Goal: Information Seeking & Learning: Learn about a topic

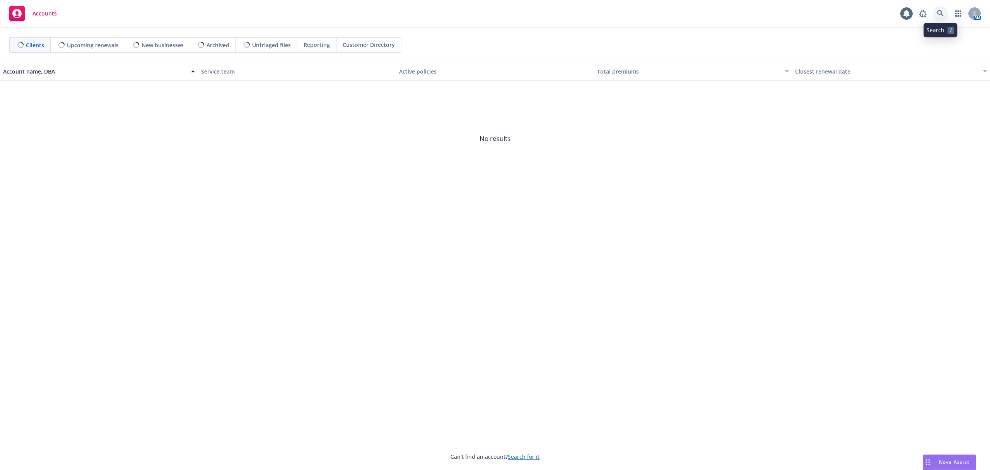
click at [938, 15] on icon at bounding box center [940, 13] width 7 height 7
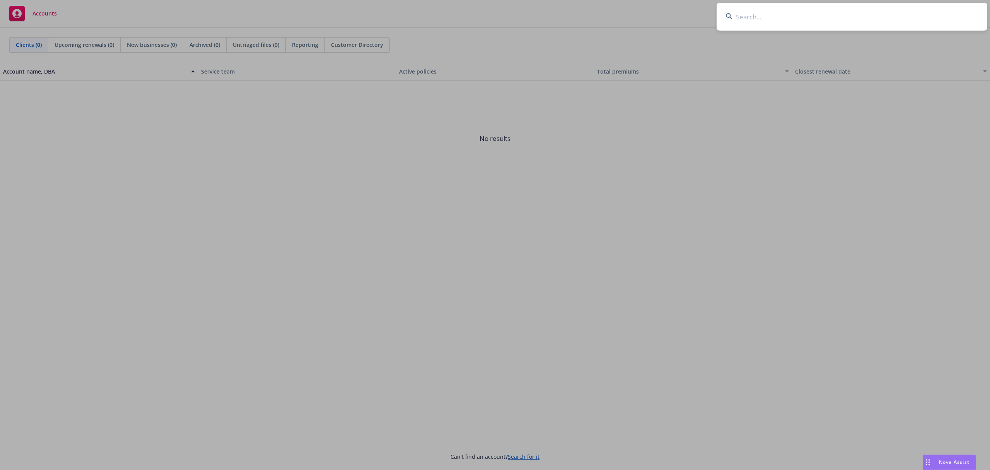
click at [826, 17] on input at bounding box center [852, 17] width 271 height 28
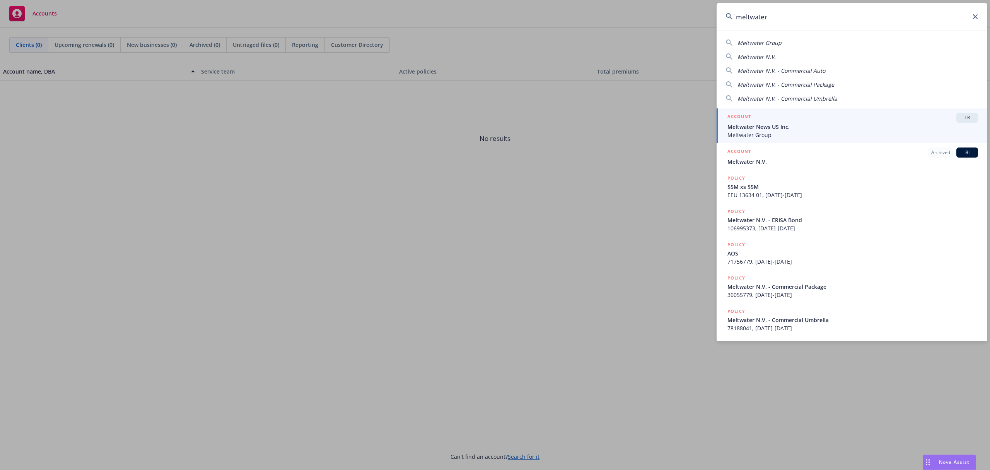
type input "meltwater"
click at [770, 126] on span "Meltwater News US Inc." at bounding box center [852, 127] width 251 height 8
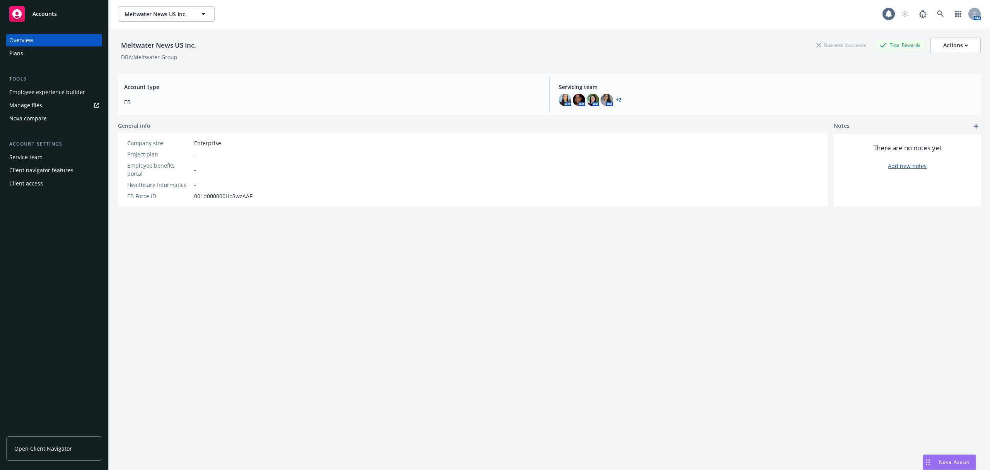
click at [52, 95] on div "Employee experience builder" at bounding box center [47, 92] width 76 height 12
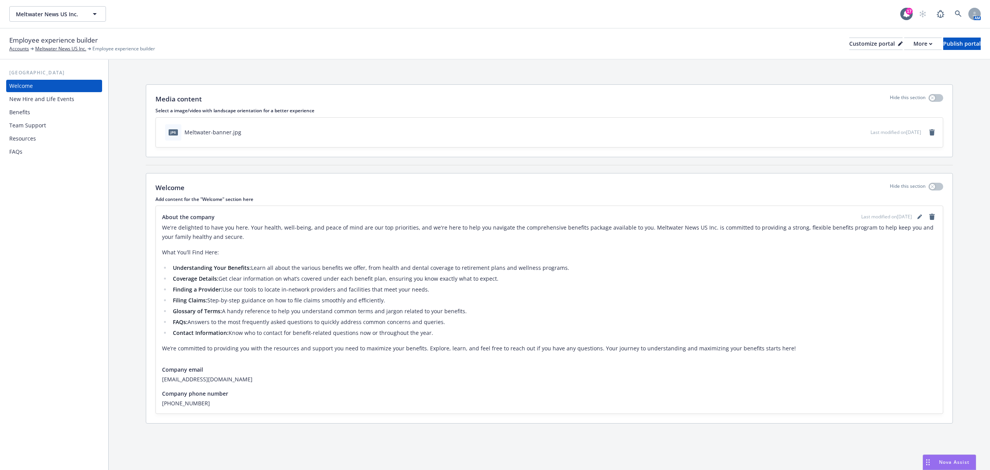
click at [31, 115] on div "Benefits" at bounding box center [54, 112] width 90 height 12
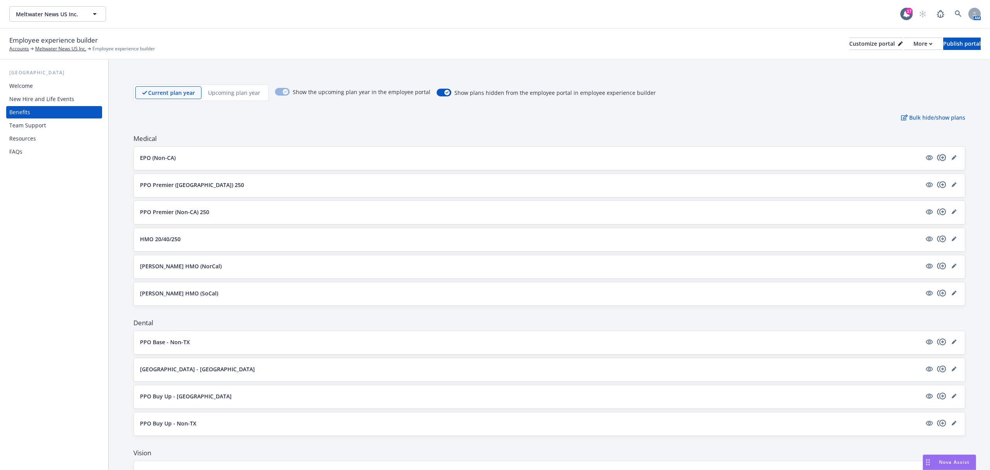
click at [937, 157] on icon "copyPlus" at bounding box center [941, 157] width 9 height 9
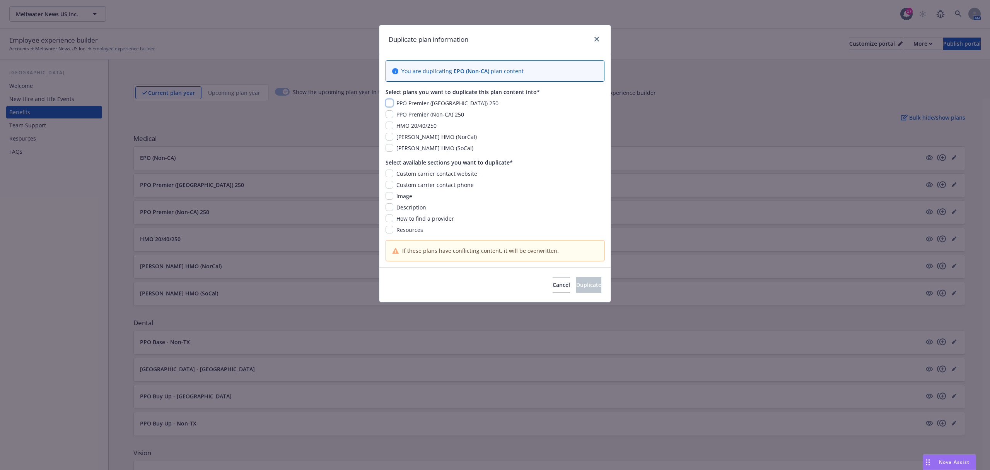
click at [389, 104] on input "checkbox" at bounding box center [390, 103] width 8 height 8
checkbox input "true"
click at [390, 113] on input "checkbox" at bounding box center [390, 114] width 8 height 8
checkbox input "true"
drag, startPoint x: 391, startPoint y: 174, endPoint x: 391, endPoint y: 181, distance: 7.7
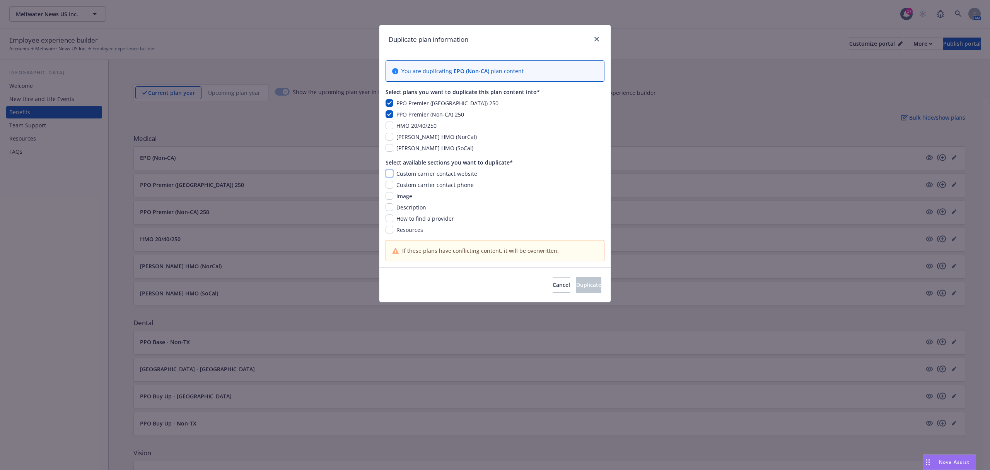
click at [391, 174] on input "checkbox" at bounding box center [390, 173] width 8 height 8
checkbox input "true"
click at [391, 187] on input "checkbox" at bounding box center [390, 185] width 8 height 8
checkbox input "true"
click at [390, 197] on input "checkbox" at bounding box center [390, 196] width 8 height 8
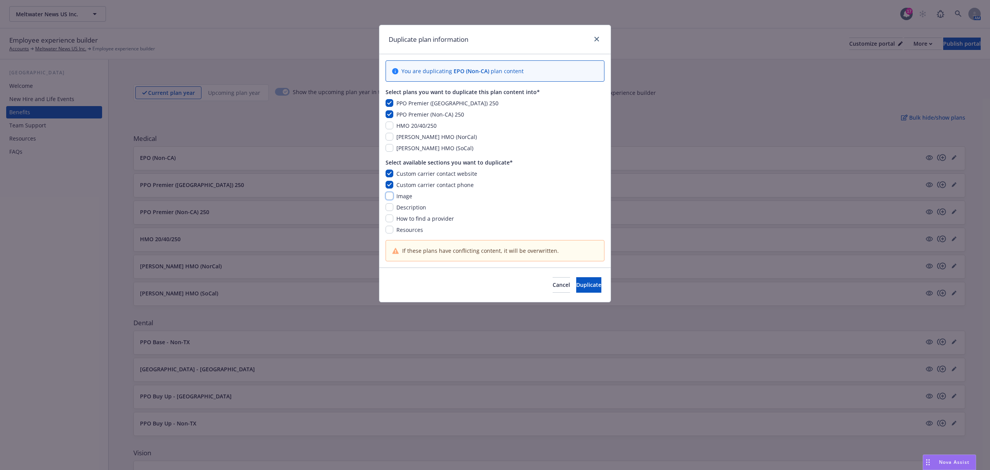
checkbox input "true"
click at [389, 206] on input "checkbox" at bounding box center [390, 207] width 8 height 8
checkbox input "true"
click at [390, 219] on input "checkbox" at bounding box center [390, 218] width 8 height 8
checkbox input "true"
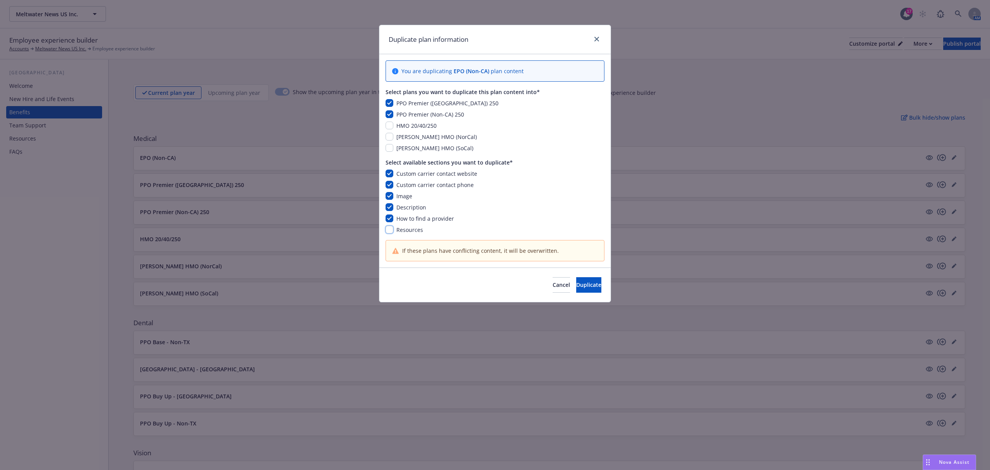
click at [390, 232] on input "checkbox" at bounding box center [390, 229] width 8 height 8
checkbox input "true"
click at [598, 39] on icon "close" at bounding box center [596, 39] width 5 height 5
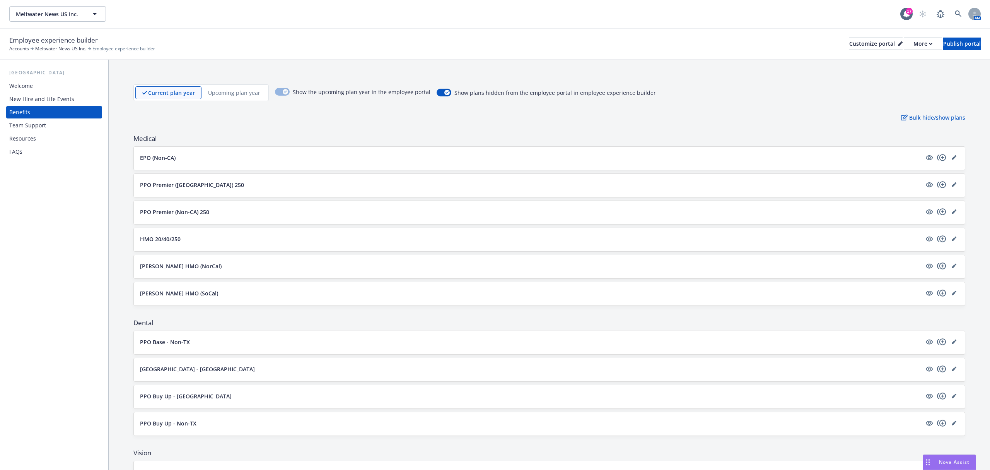
click at [162, 155] on p "EPO (Non-CA)" at bounding box center [158, 158] width 36 height 8
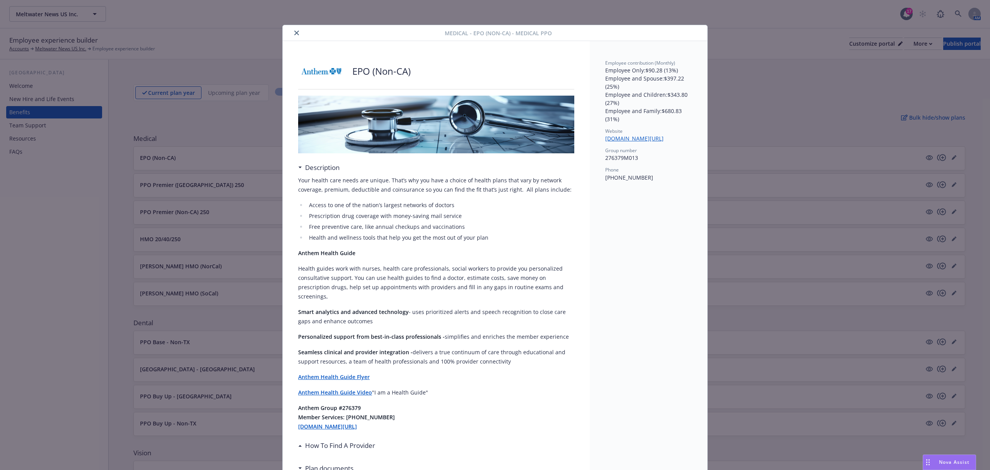
click at [294, 31] on icon "close" at bounding box center [296, 33] width 5 height 5
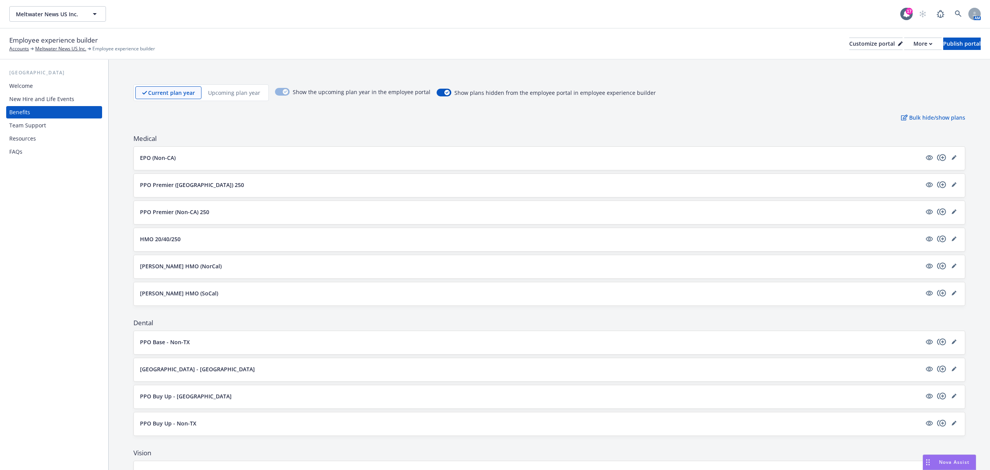
click at [190, 159] on button "EPO (Non-CA)" at bounding box center [531, 158] width 782 height 8
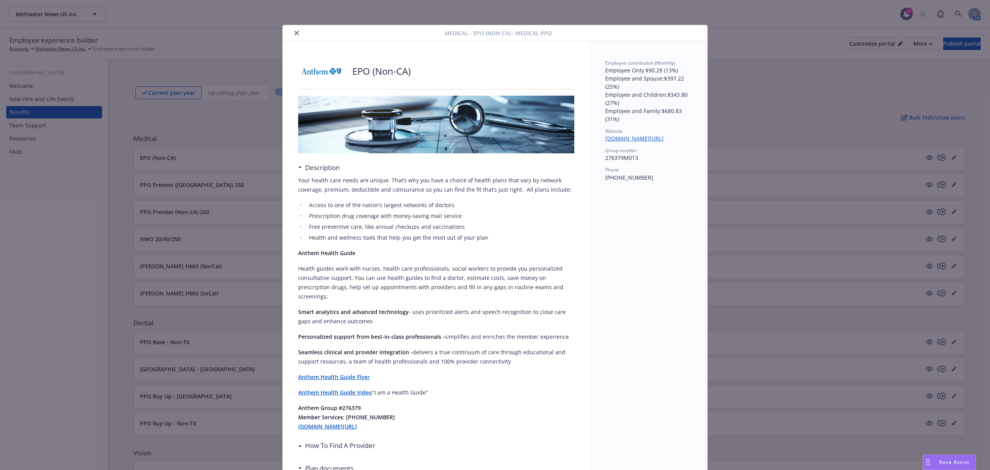
scroll to position [23, 0]
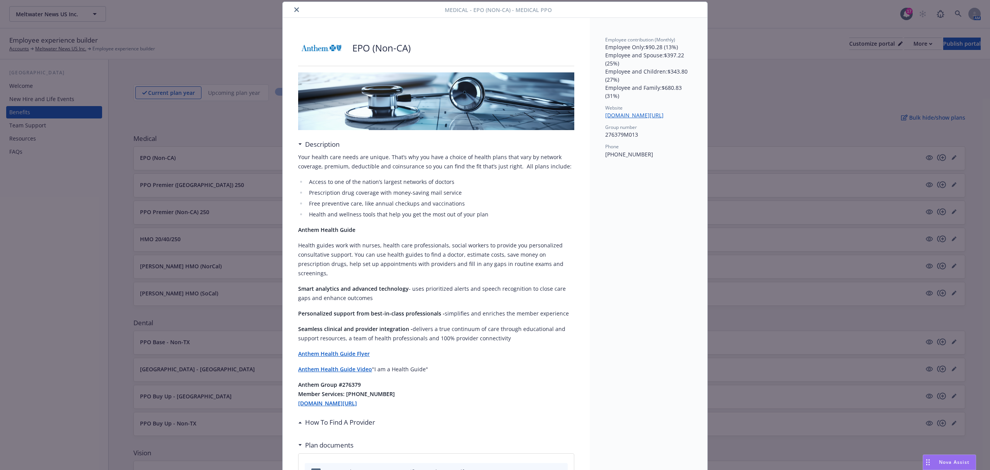
click at [294, 9] on icon "close" at bounding box center [296, 9] width 5 height 5
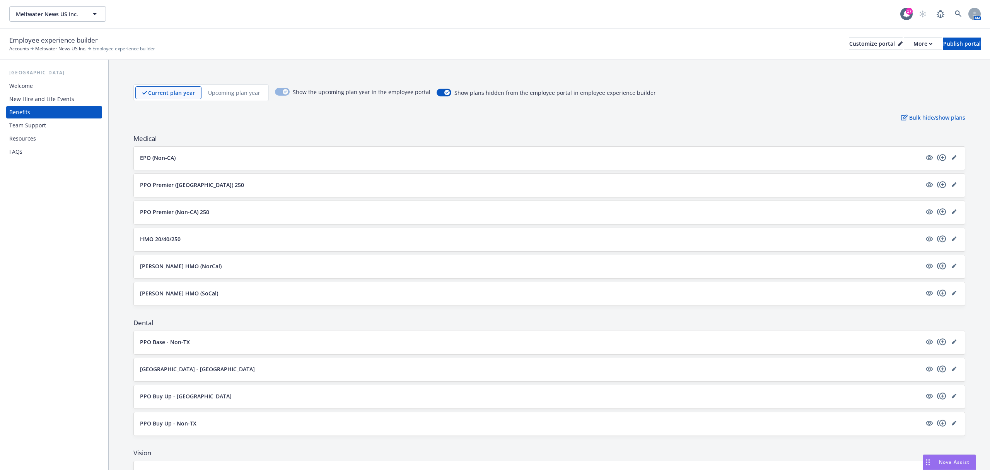
click at [234, 94] on p "Upcoming plan year" at bounding box center [234, 93] width 52 height 8
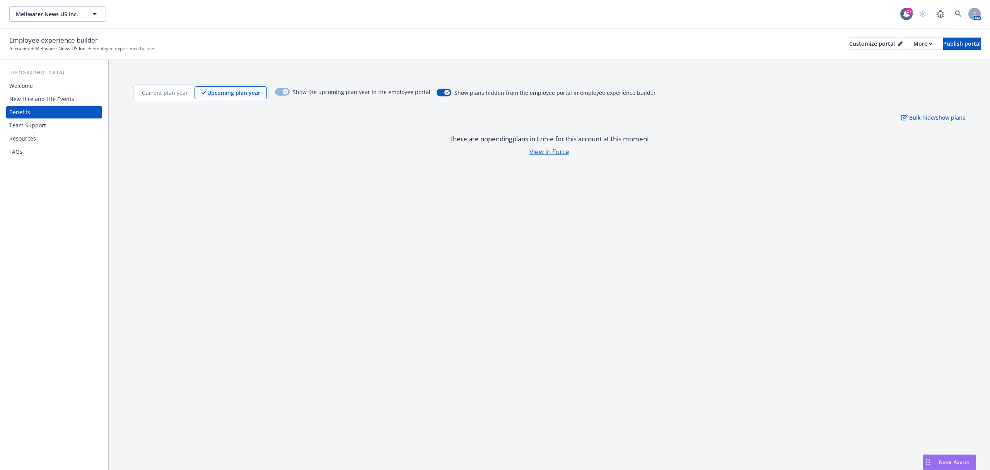
click at [149, 93] on p "Current plan year" at bounding box center [165, 93] width 46 height 8
